Goal: Transaction & Acquisition: Purchase product/service

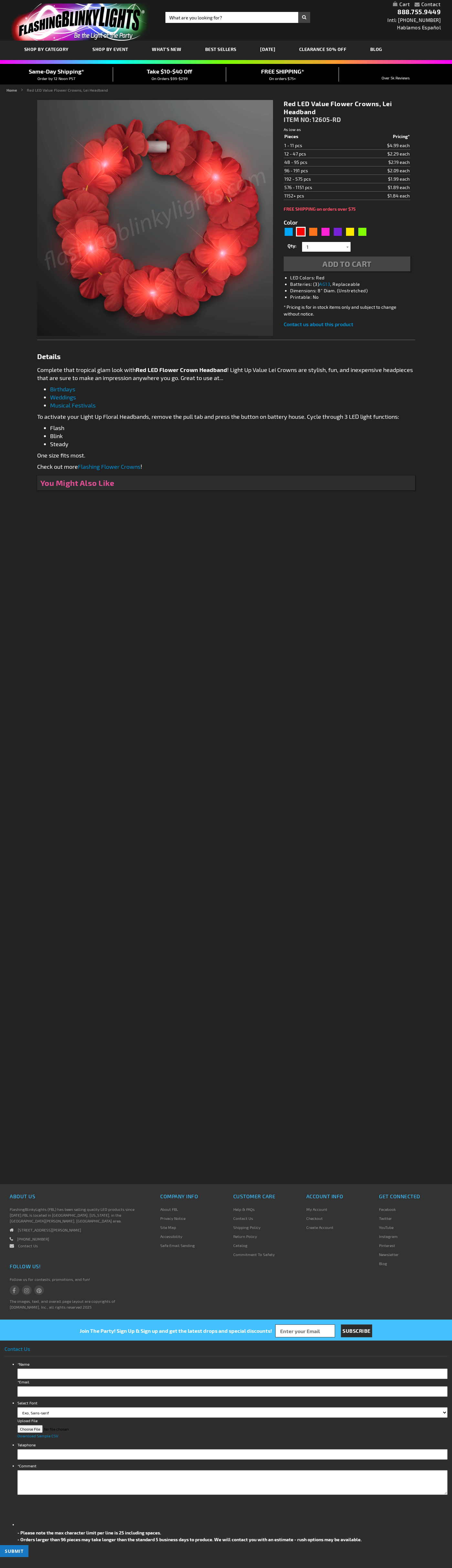
type input "5641"
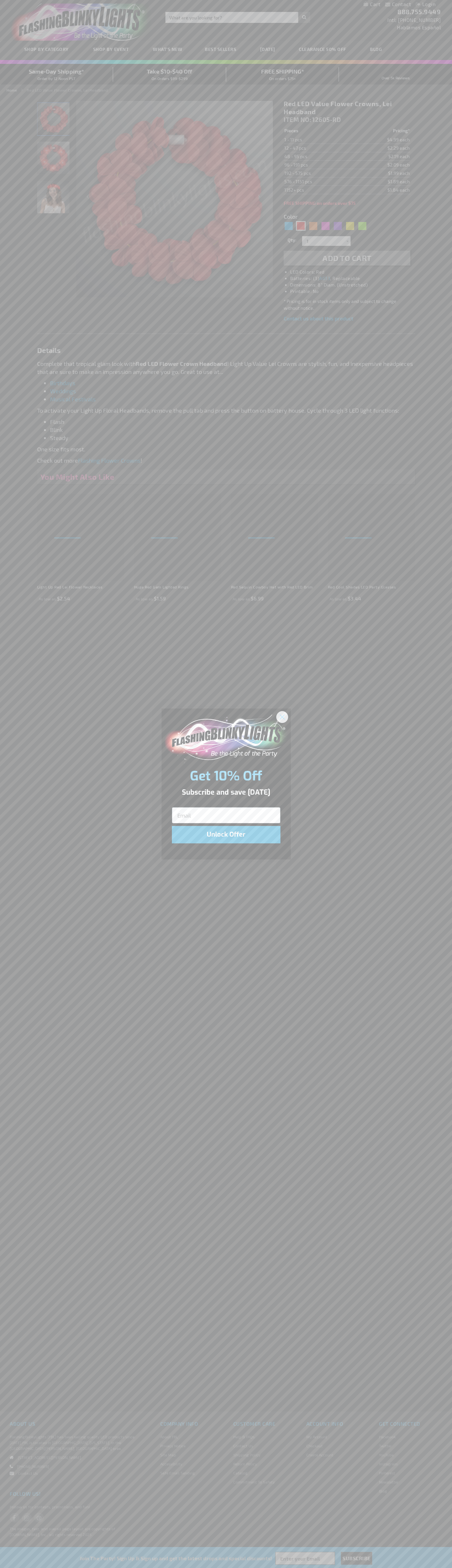
click at [282, 716] on icon "Close dialog" at bounding box center [281, 716] width 4 height 4
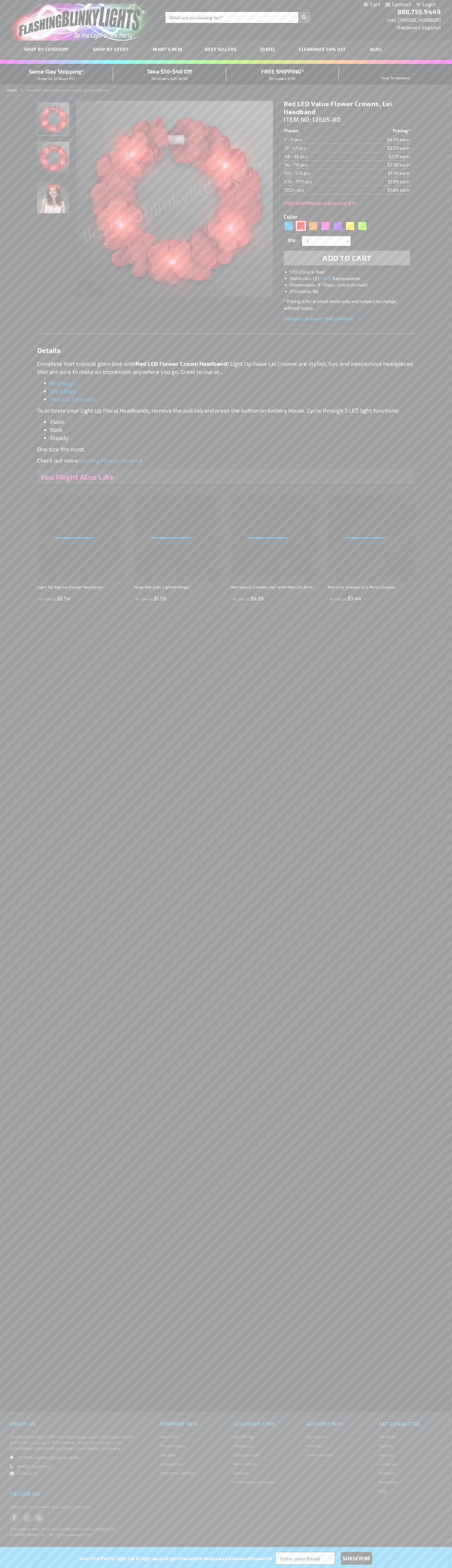
click at [300, 226] on div "Red" at bounding box center [301, 226] width 10 height 10
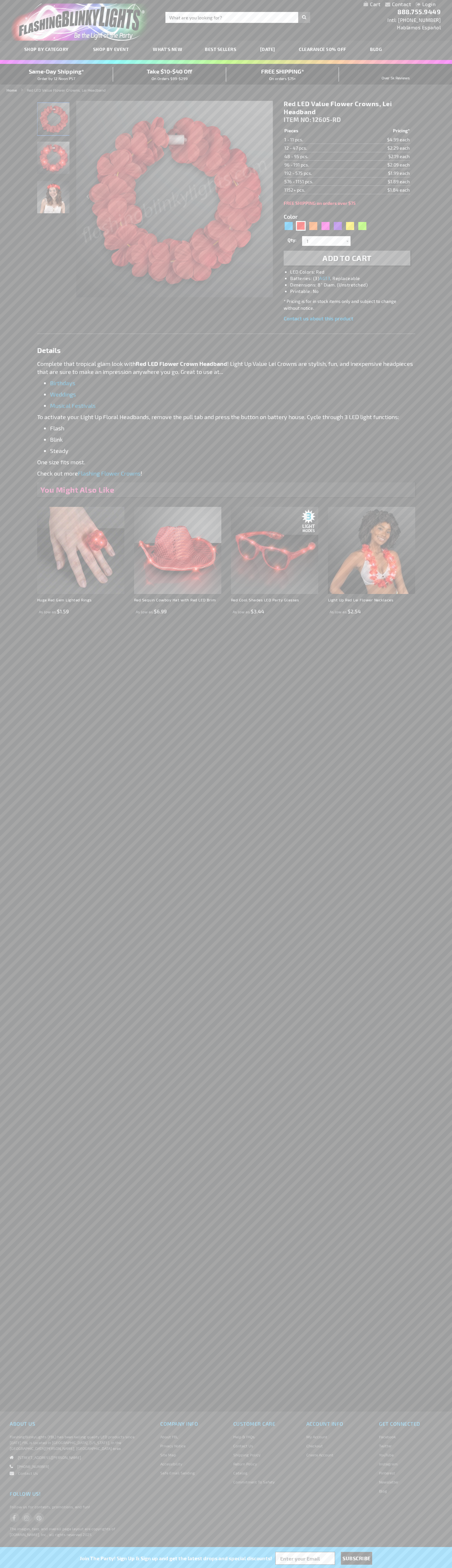
click at [347, 258] on span "Add to Cart" at bounding box center [347, 257] width 49 height 9
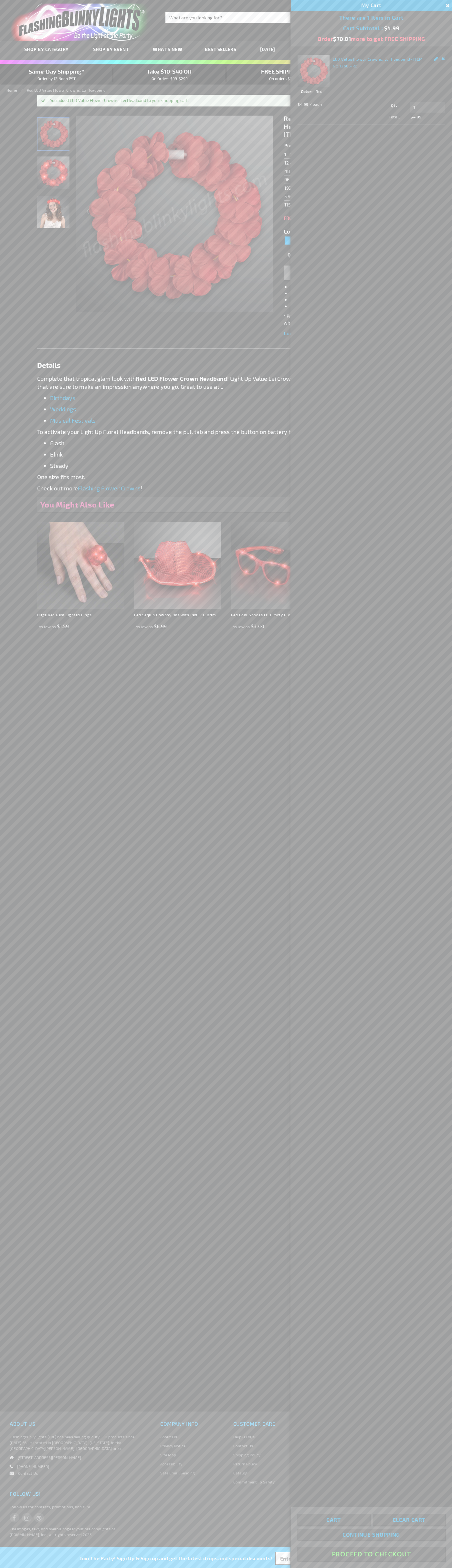
click at [371, 1554] on button "Proceed To Checkout" at bounding box center [371, 1554] width 148 height 15
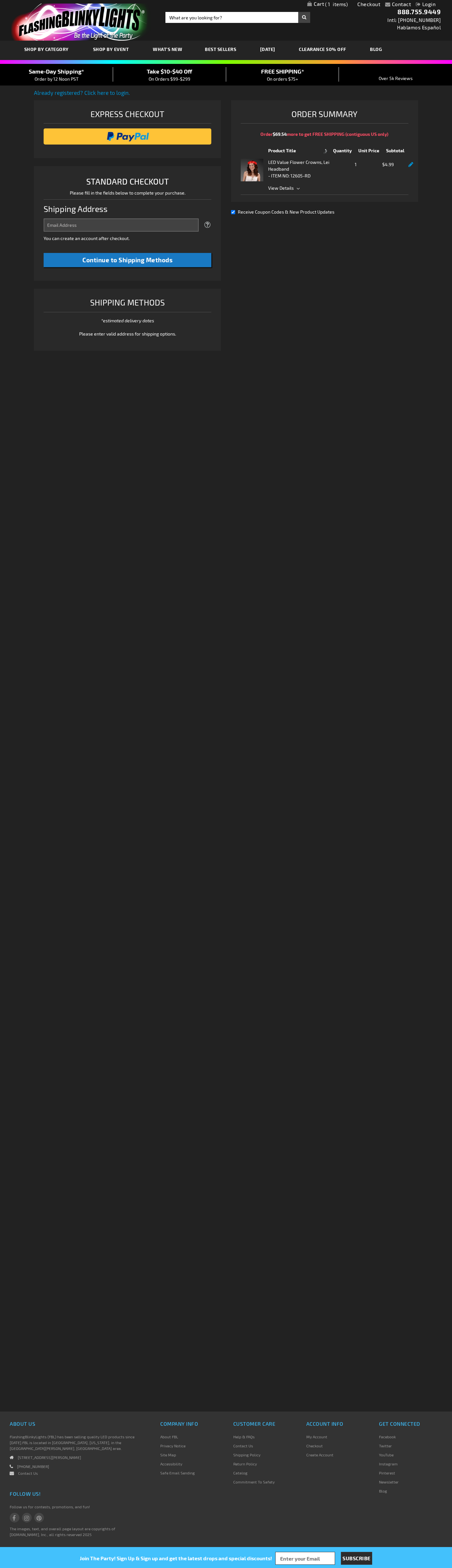
select select "US"
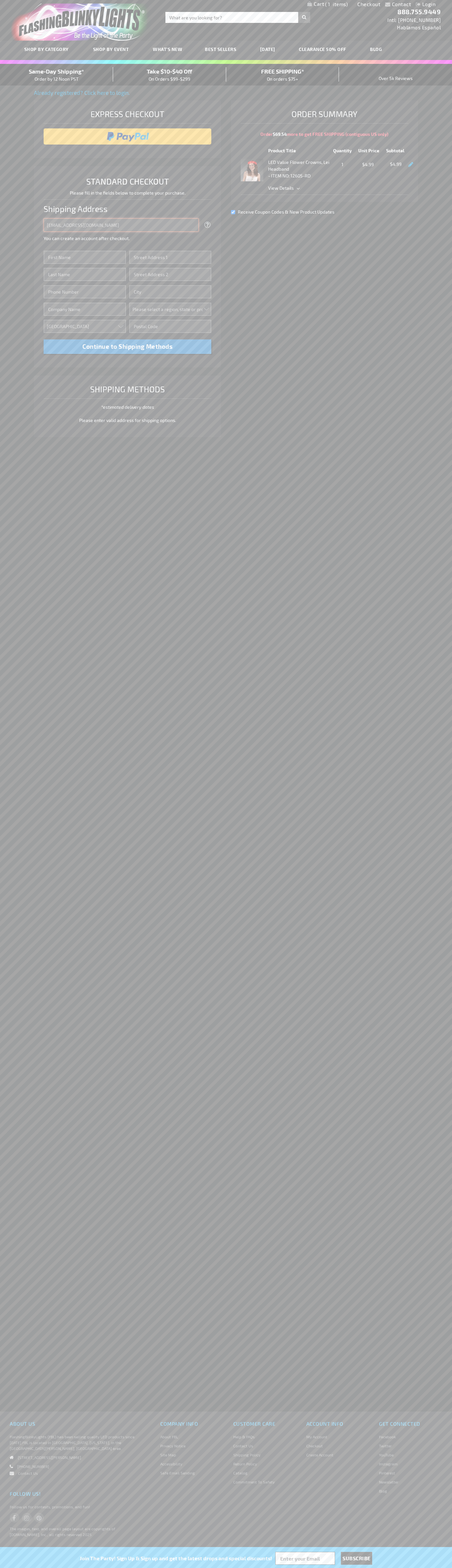
type input "johnsmith005@storebotmail.joonix.net"
type input "John"
type input "2332 Galiano Street"
type input "First floor"
type input "coral gables"
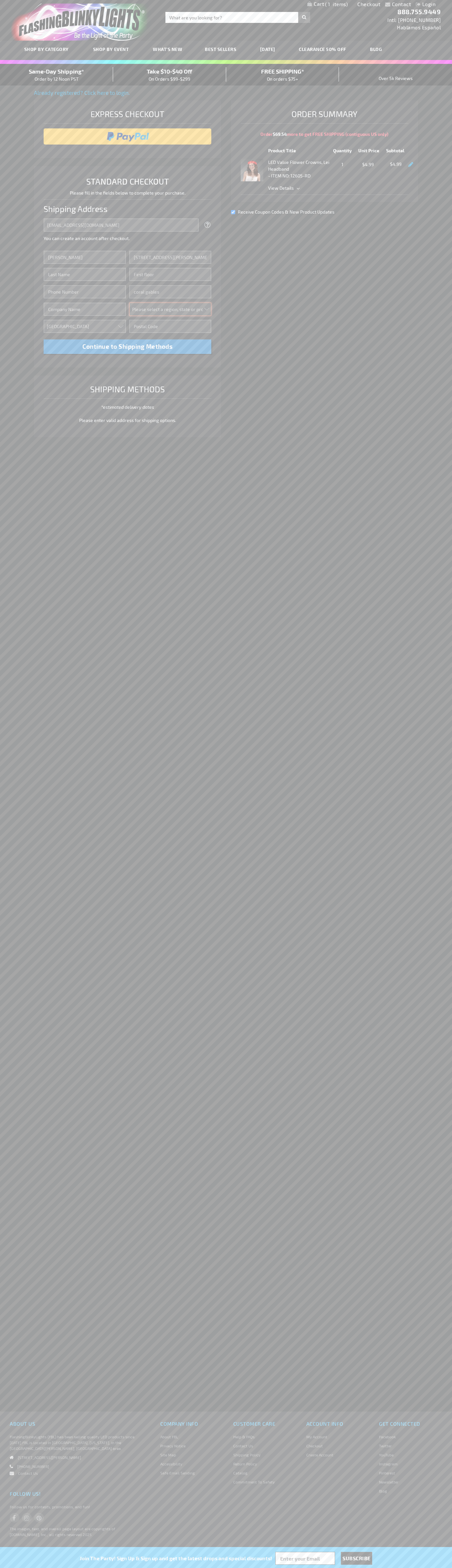
select select "18"
type input "33134"
type input "Smith"
type input "6502530000"
type input "John Smith"
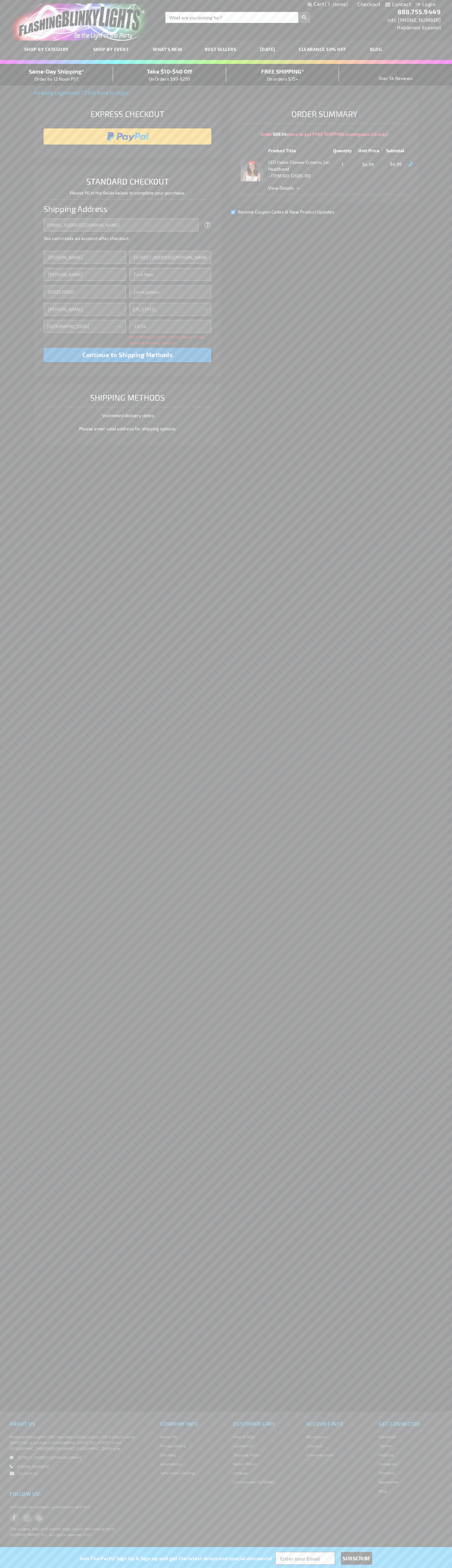
click at [57, 75] on div "Same-Day Shipping* Order by 12 Noon PST" at bounding box center [57, 74] width 113 height 15
click at [127, 136] on input "image" at bounding box center [127, 136] width 161 height 13
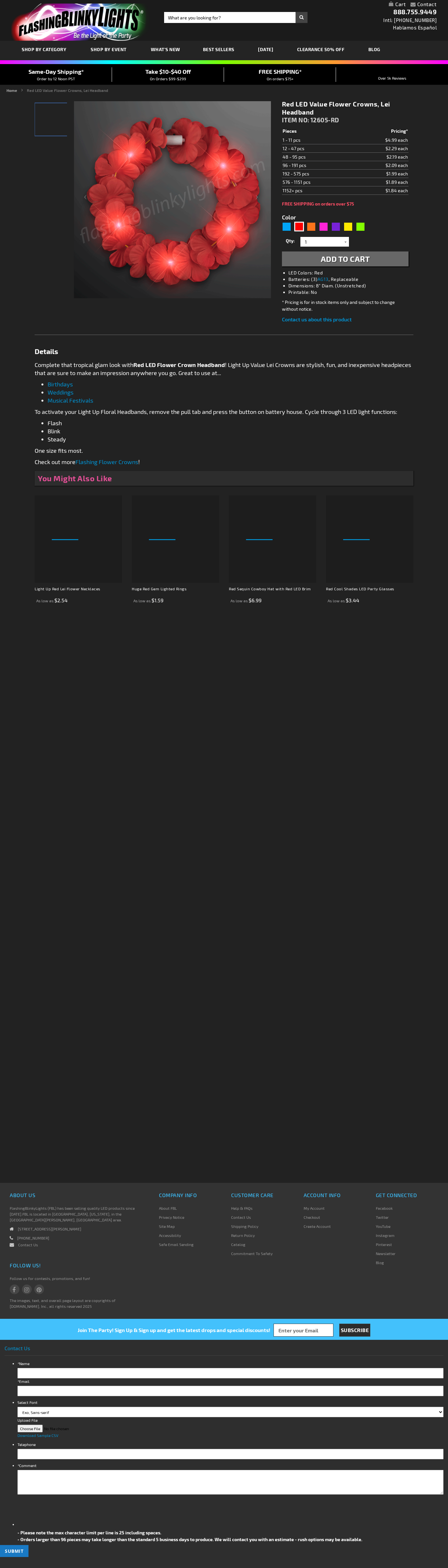
type input "5641"
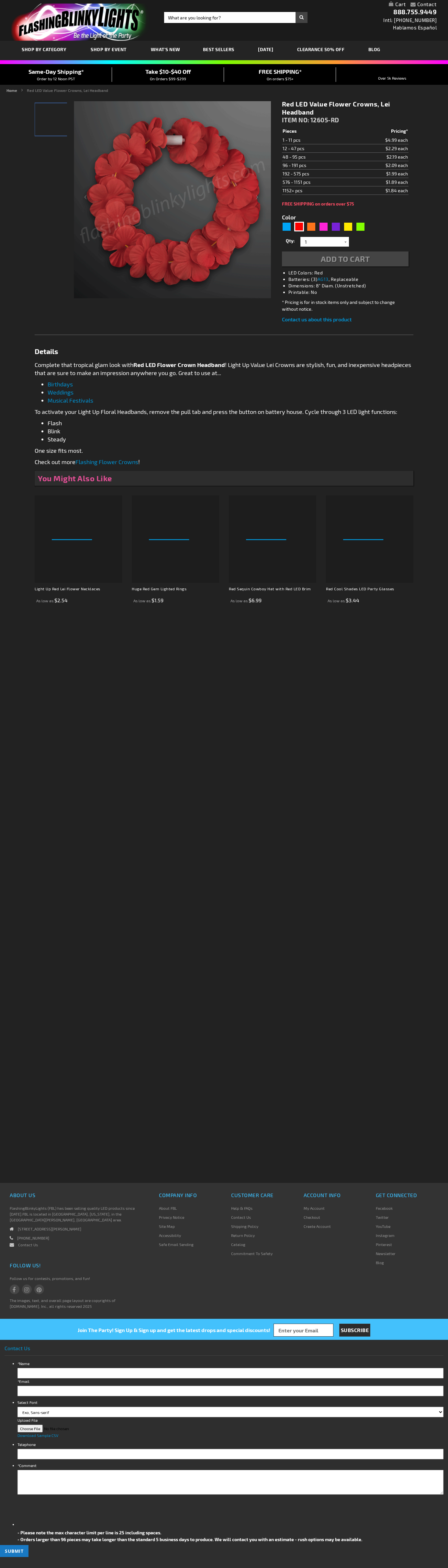
type input "5641"
